Goal: Navigation & Orientation: Find specific page/section

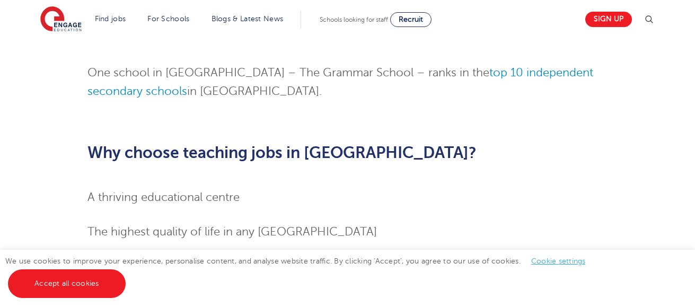
scroll to position [1073, 0]
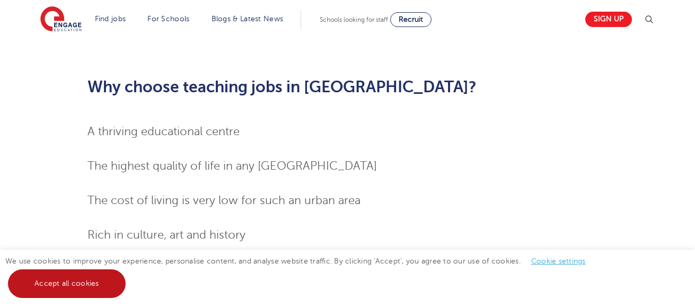
click at [84, 287] on link "Accept all cookies" at bounding box center [67, 283] width 118 height 29
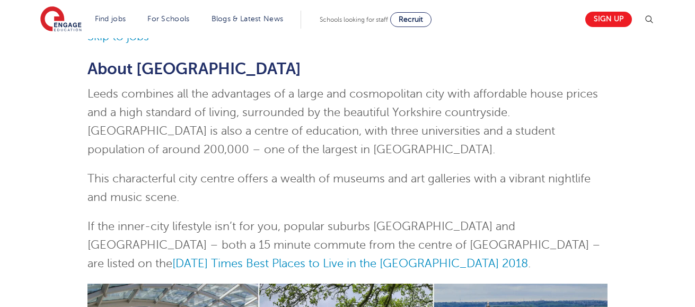
scroll to position [0, 0]
